Goal: Check status: Check status

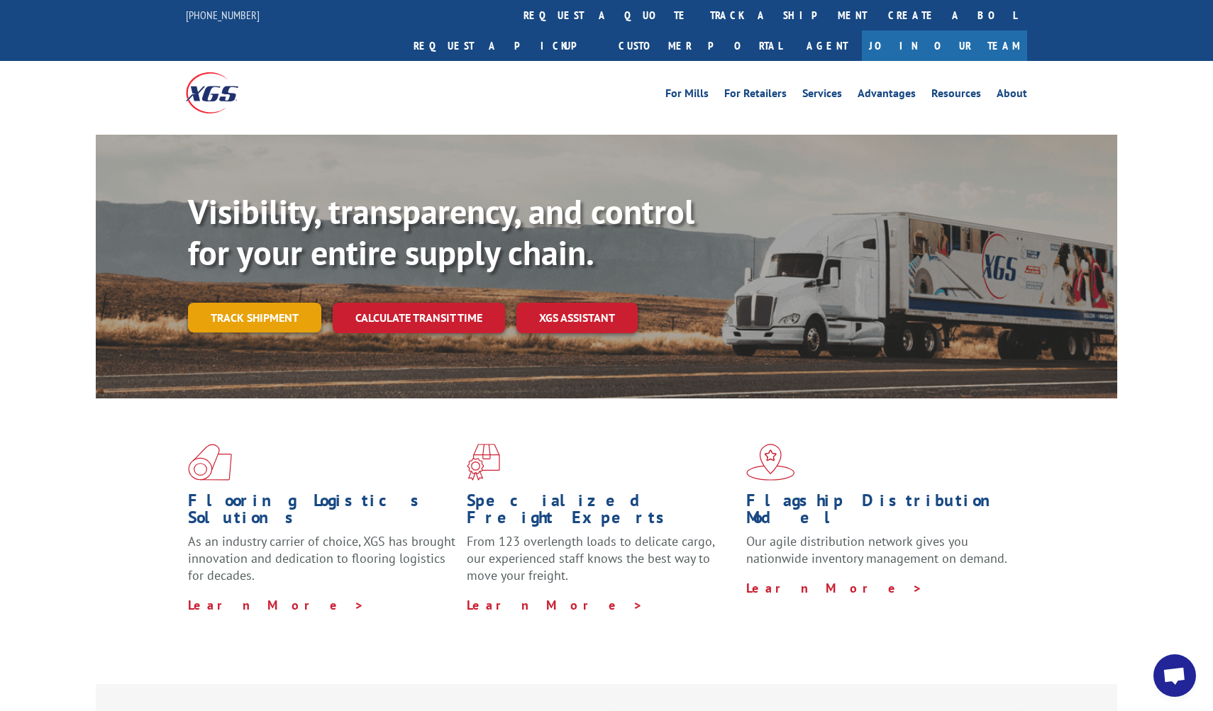
click at [233, 303] on link "Track shipment" at bounding box center [254, 318] width 133 height 30
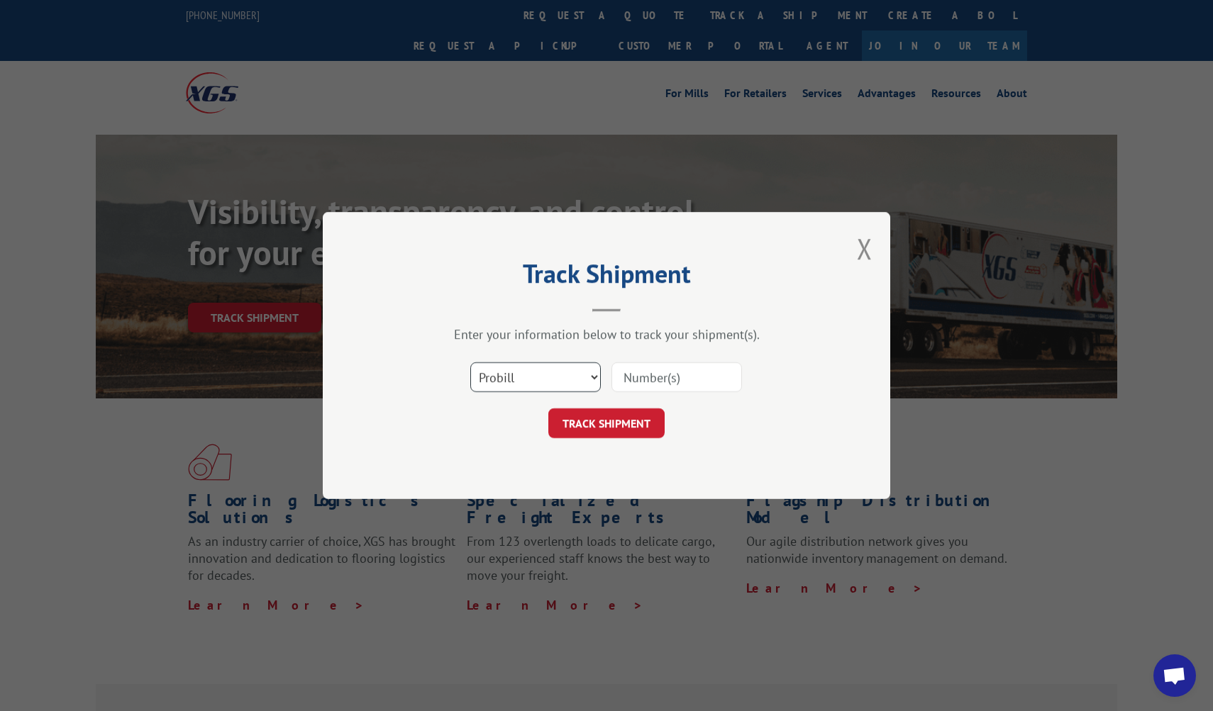
click at [508, 380] on select "Select category... Probill BOL PO" at bounding box center [535, 377] width 130 height 30
select select "bol"
click at [470, 362] on select "Select category... Probill BOL PO" at bounding box center [535, 377] width 130 height 30
click at [621, 383] on input at bounding box center [676, 377] width 130 height 30
paste input "740730"
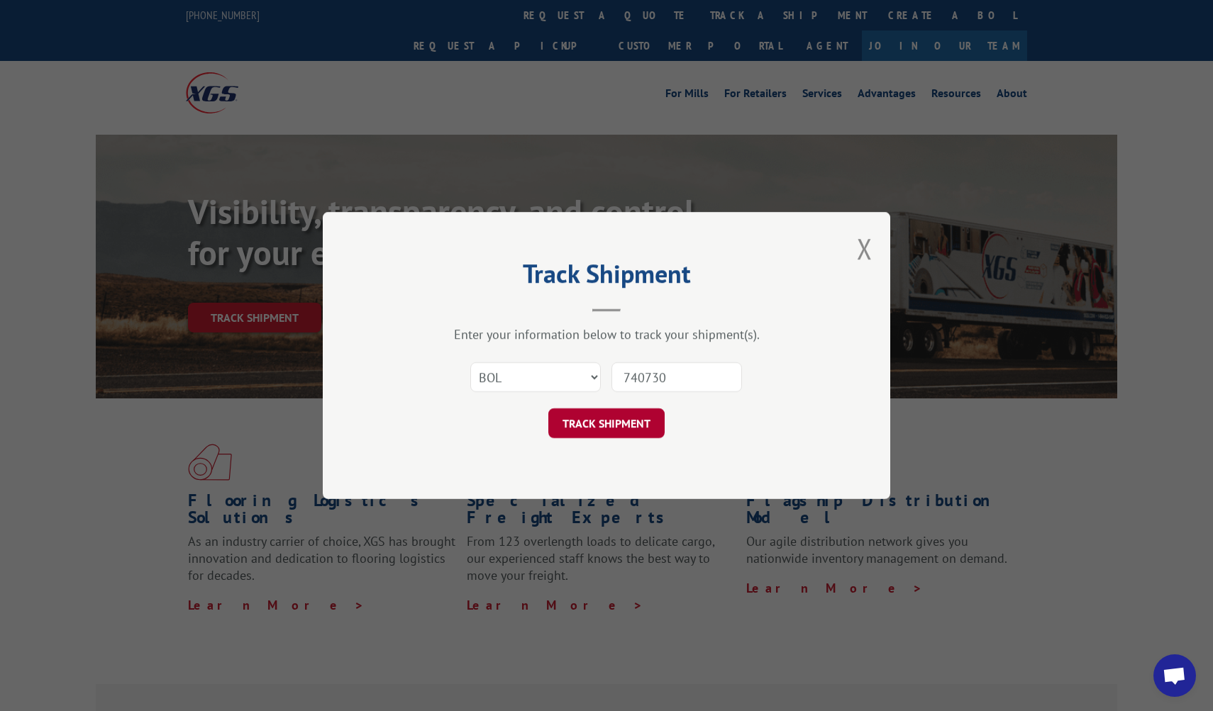
type input "740730"
click at [657, 413] on button "TRACK SHIPMENT" at bounding box center [606, 423] width 116 height 30
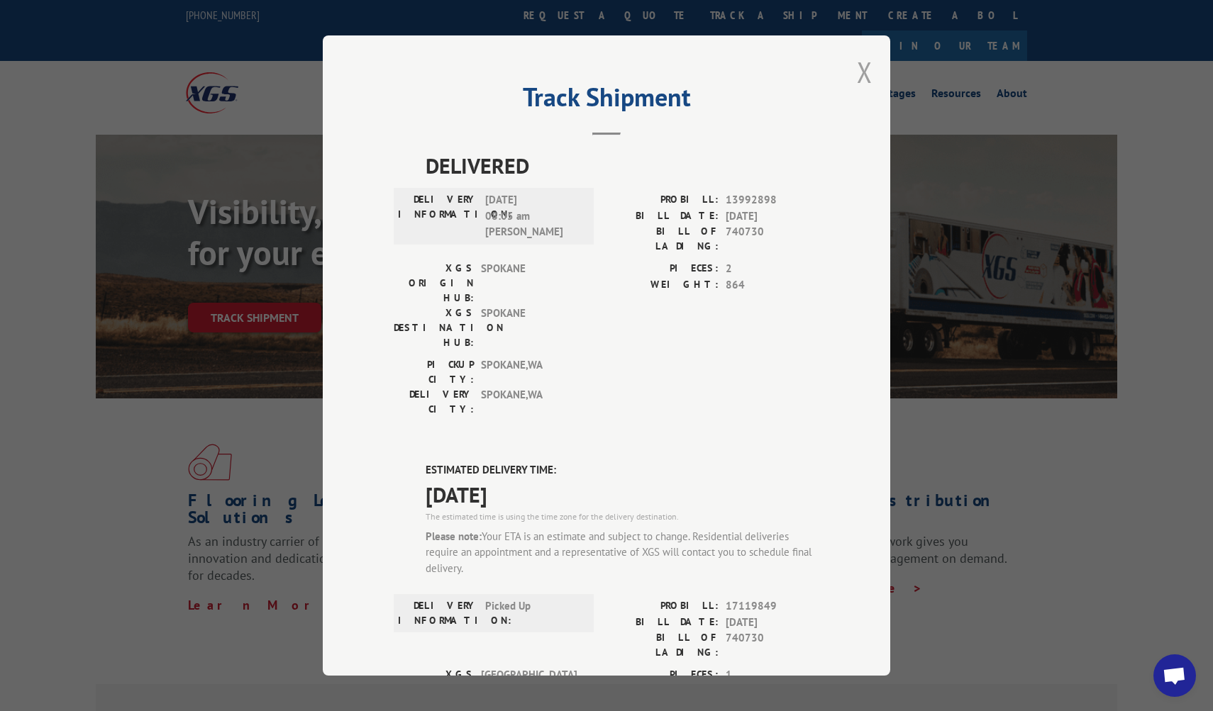
click at [865, 81] on button "Close modal" at bounding box center [865, 72] width 16 height 38
